Goal: Transaction & Acquisition: Purchase product/service

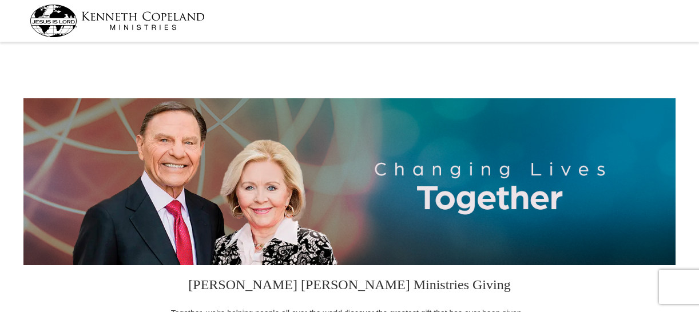
select select "NM"
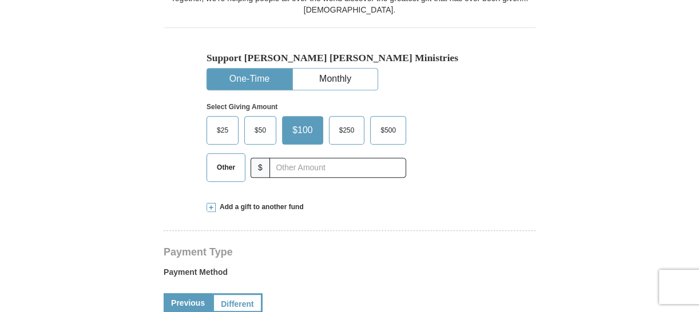
scroll to position [318, 0]
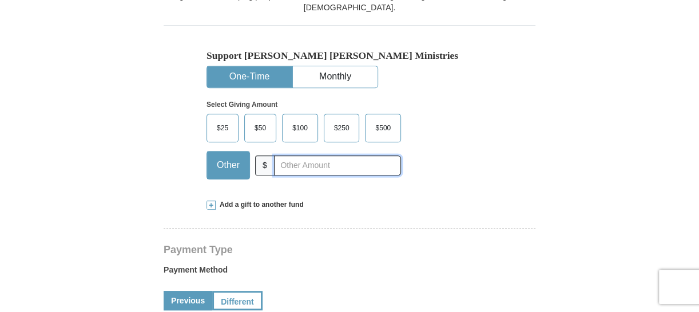
click at [299, 164] on input "text" at bounding box center [337, 166] width 127 height 20
type input "220.00"
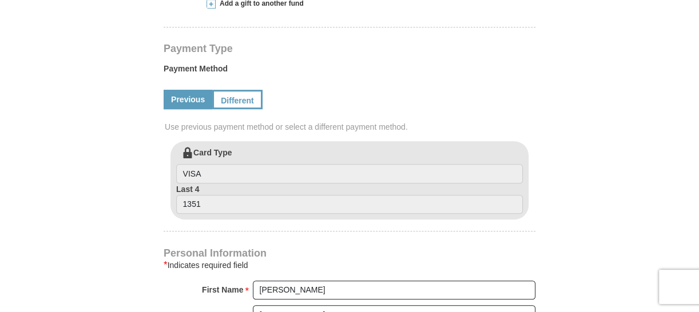
scroll to position [522, 0]
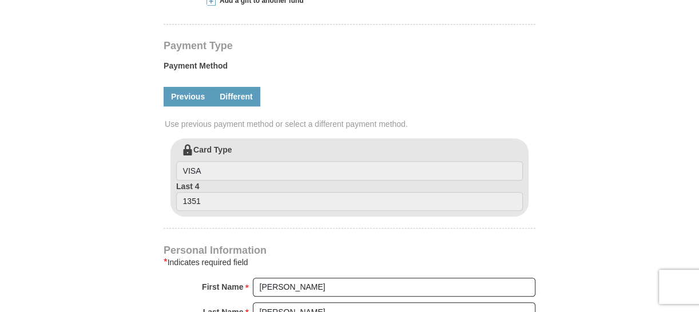
click at [234, 98] on link "Different" at bounding box center [236, 96] width 48 height 19
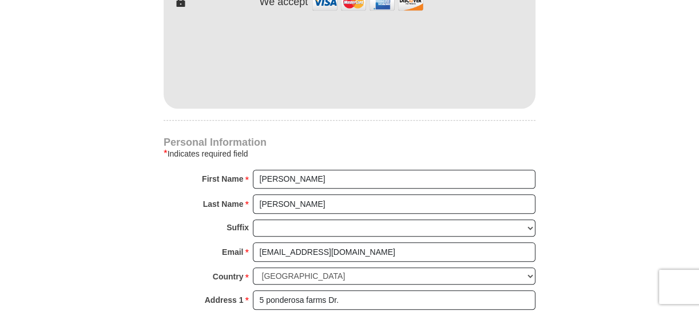
scroll to position [749, 0]
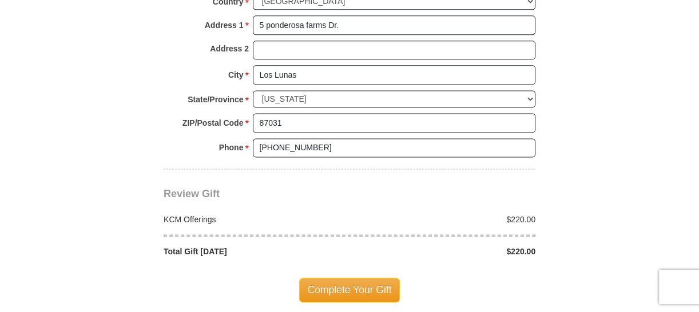
scroll to position [1022, 0]
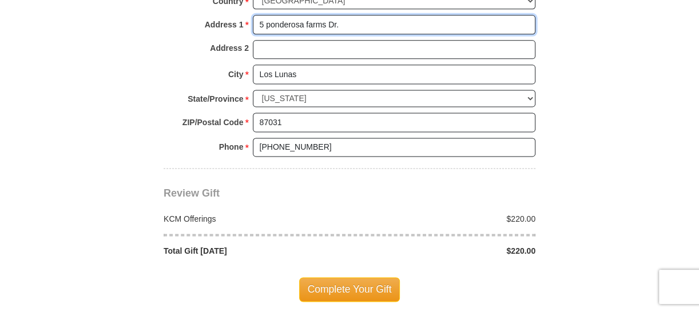
click at [417, 28] on input "5 ponderosa farms Dr." at bounding box center [394, 24] width 283 height 19
type input "5"
type input "[STREET_ADDRESS]"
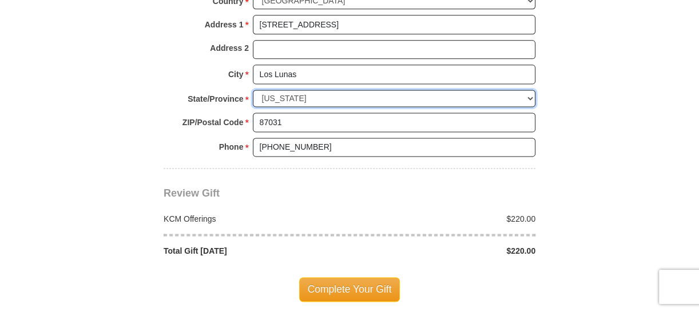
select select "[GEOGRAPHIC_DATA]"
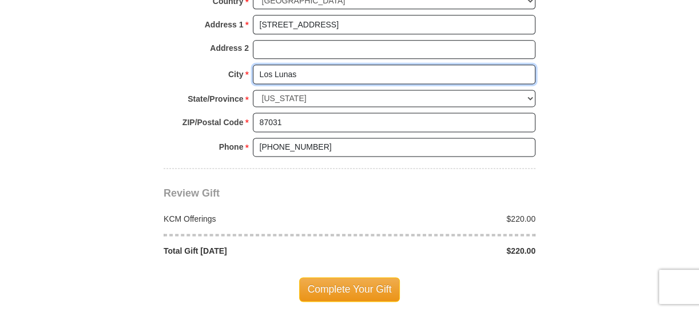
click at [339, 65] on input "Los Lunas" at bounding box center [394, 74] width 283 height 19
type input "L"
type input "New Waverly"
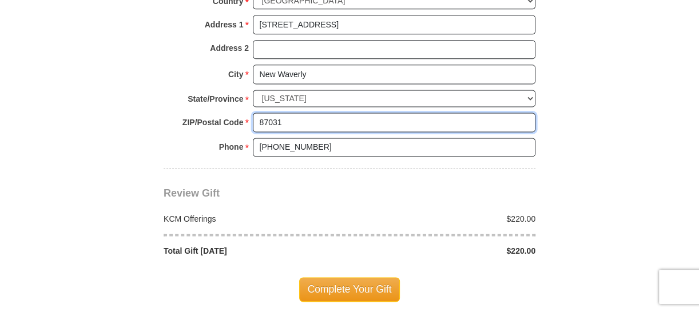
click at [321, 113] on input "87031" at bounding box center [394, 122] width 283 height 19
type input "8"
type input "77358"
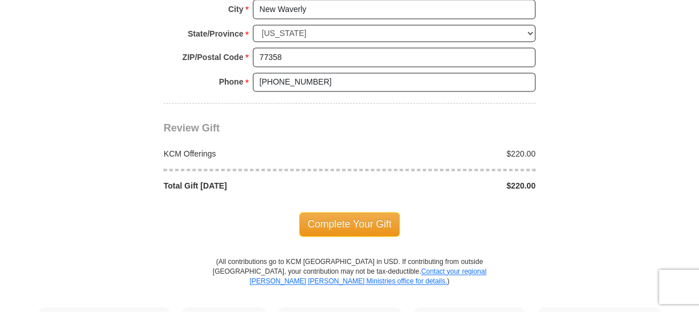
scroll to position [1090, 0]
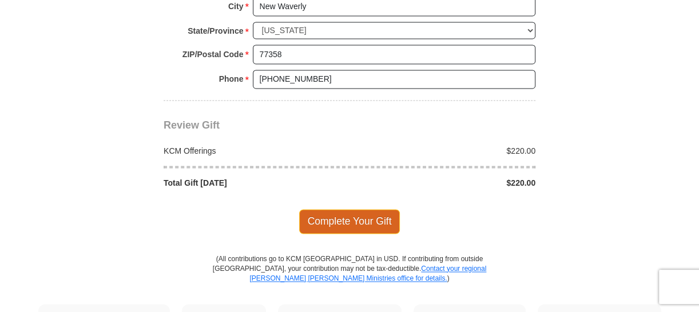
click at [349, 210] on span "Complete Your Gift" at bounding box center [349, 221] width 101 height 24
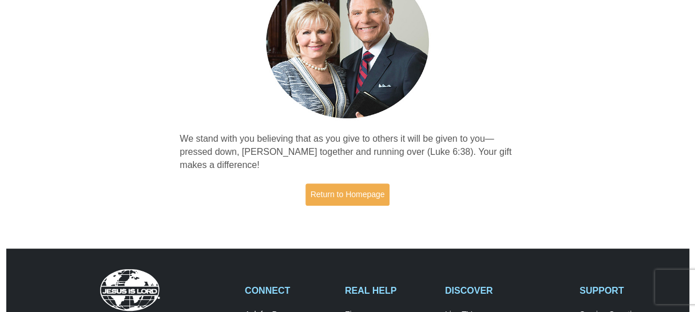
scroll to position [129, 0]
